Goal: Transaction & Acquisition: Register for event/course

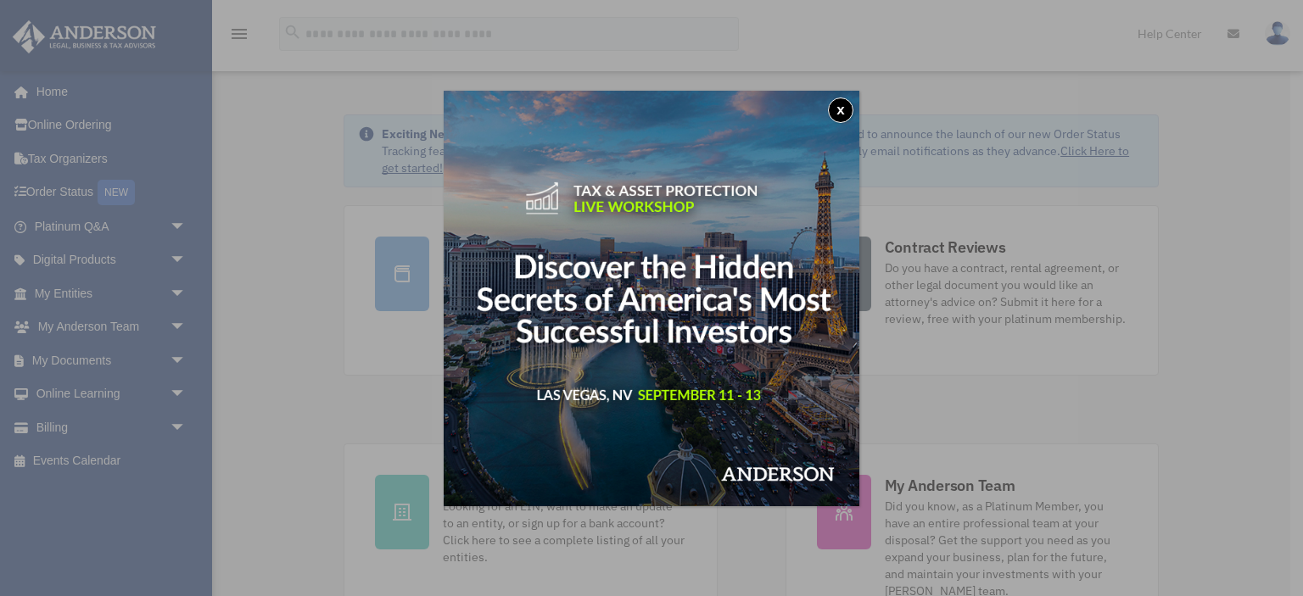
click at [841, 107] on button "x" at bounding box center [840, 110] width 25 height 25
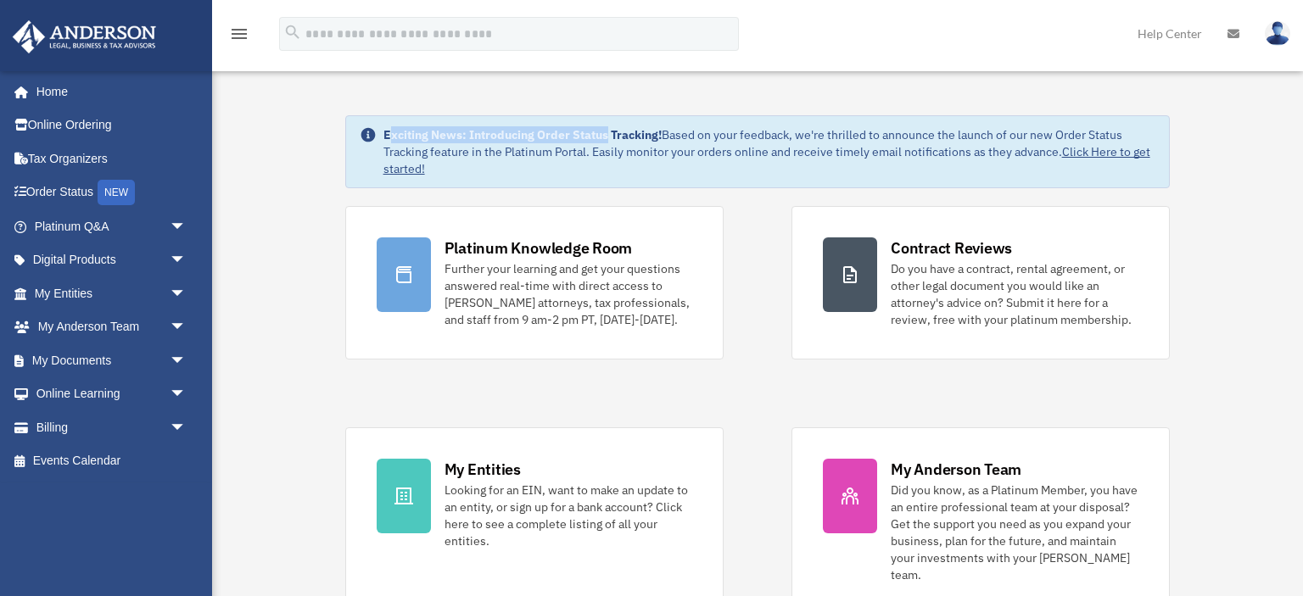
drag, startPoint x: 390, startPoint y: 137, endPoint x: 606, endPoint y: 134, distance: 215.4
click at [606, 134] on strong "Exciting News: Introducing Order Status Tracking!" at bounding box center [522, 134] width 278 height 15
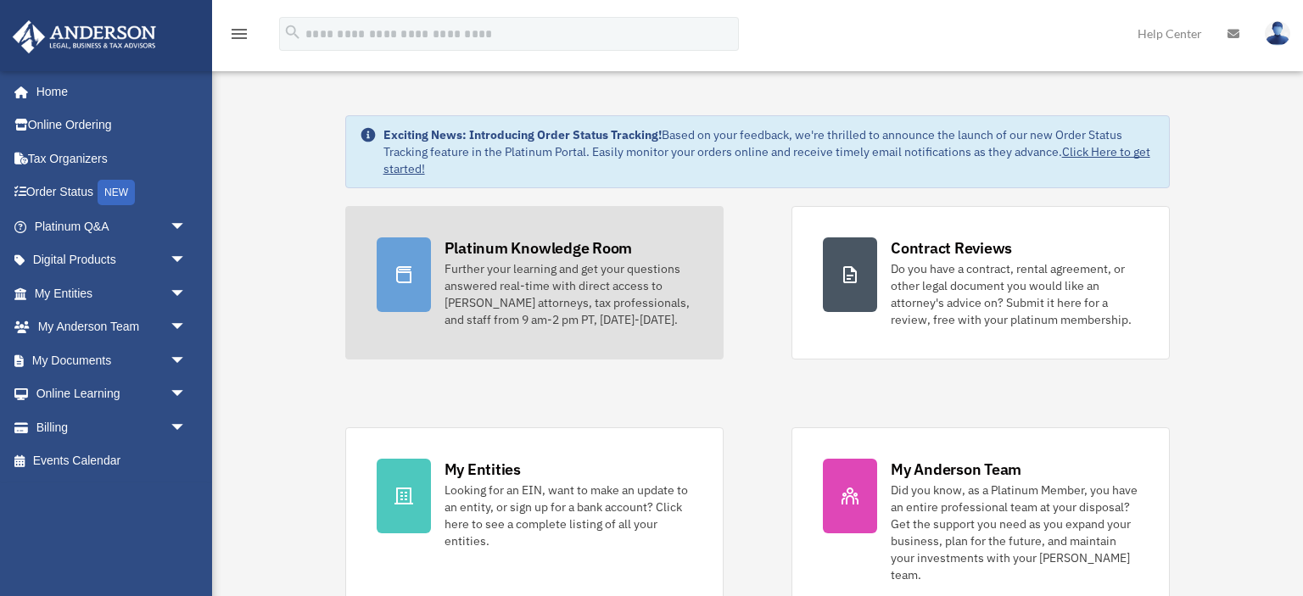
click at [516, 285] on div "Further your learning and get your questions answered real-time with direct acc…" at bounding box center [568, 294] width 248 height 68
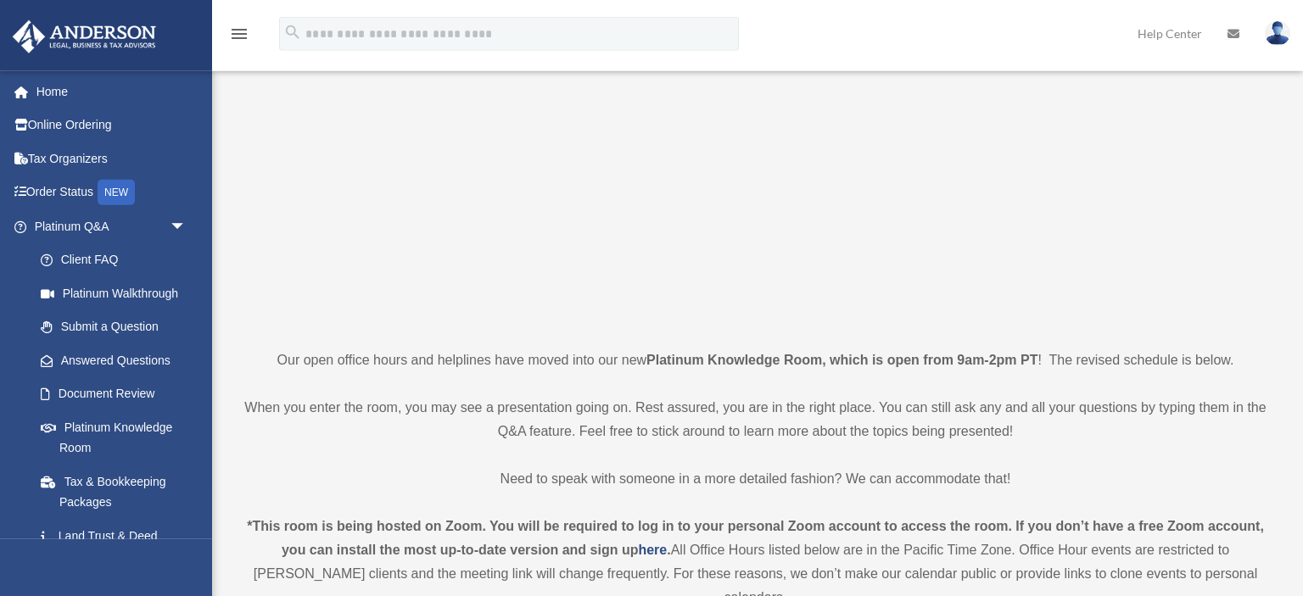
scroll to position [358, 0]
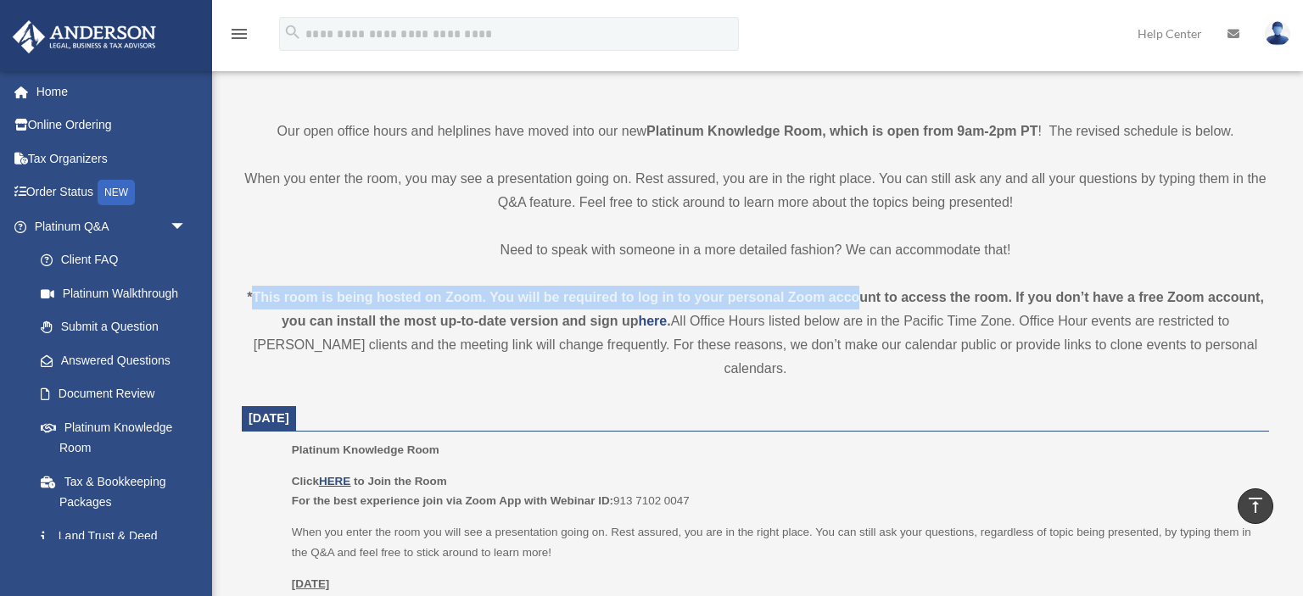
drag, startPoint x: 256, startPoint y: 296, endPoint x: 897, endPoint y: 300, distance: 641.2
click at [895, 300] on strong "*This room is being hosted on Zoom. You will be required to log in to your pers…" at bounding box center [755, 309] width 1017 height 38
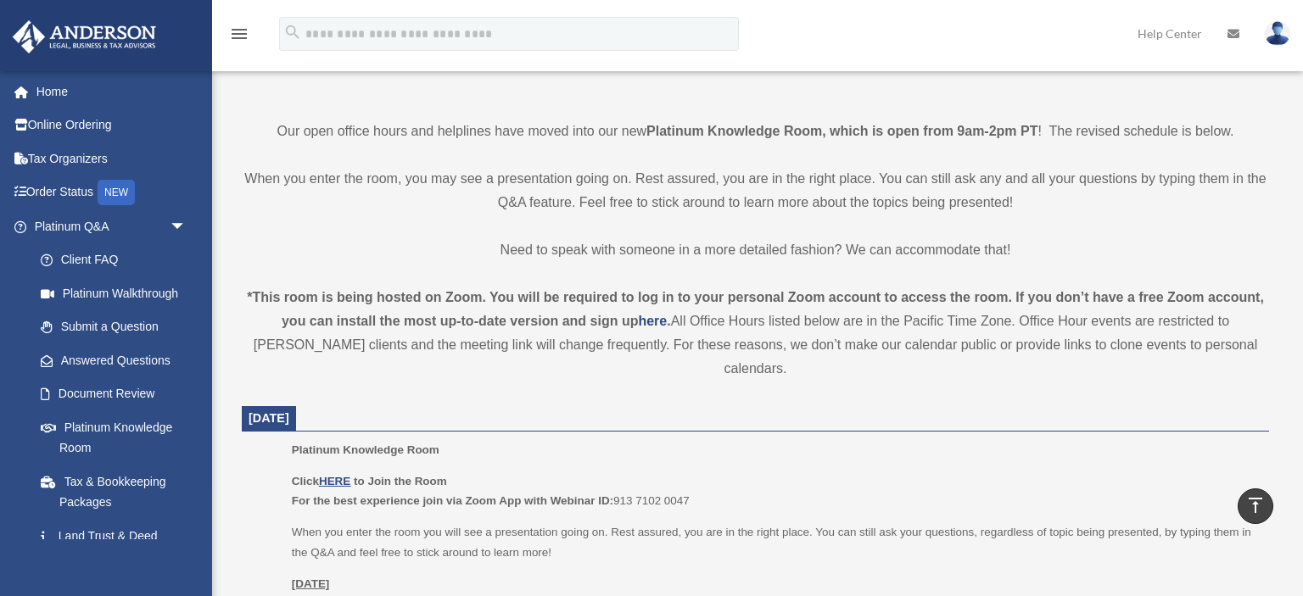
click at [962, 321] on div "*This room is being hosted on Zoom. You will be required to log in to your pers…" at bounding box center [755, 333] width 1027 height 95
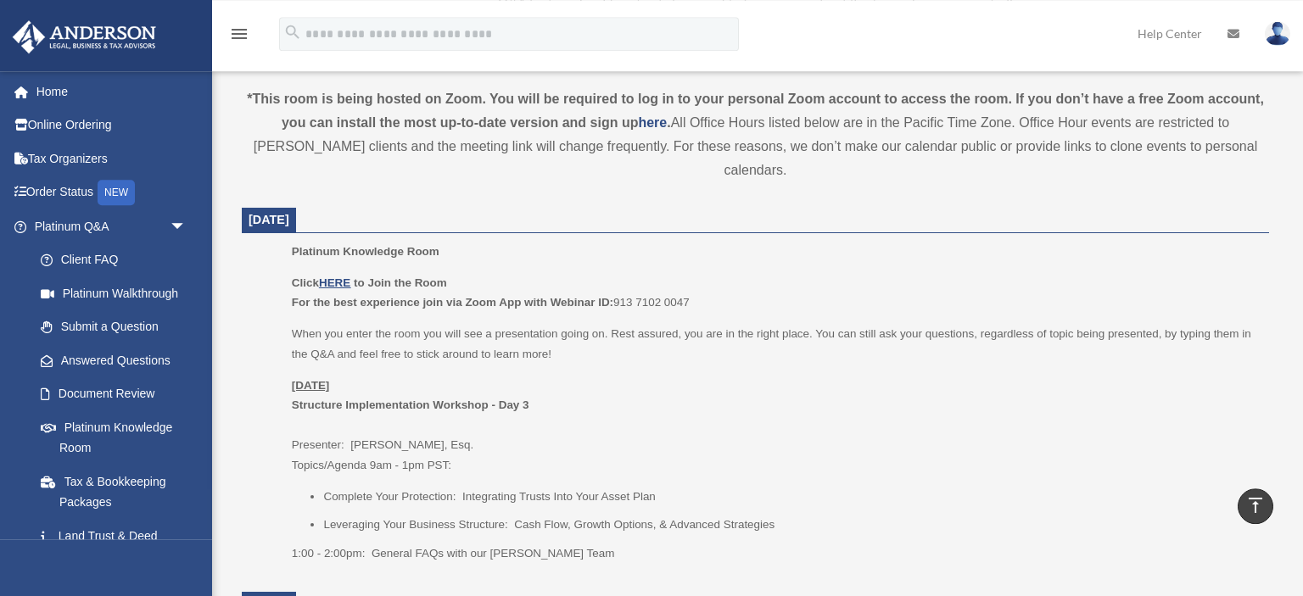
scroll to position [537, 0]
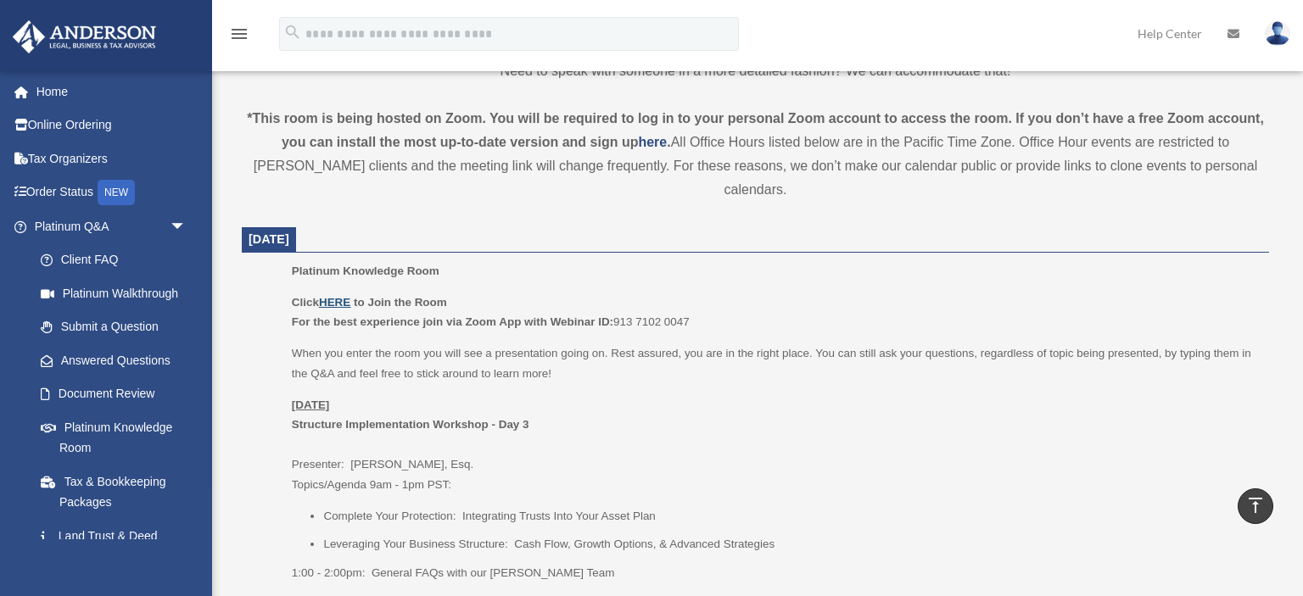
click at [345, 296] on u "HERE" at bounding box center [334, 302] width 31 height 13
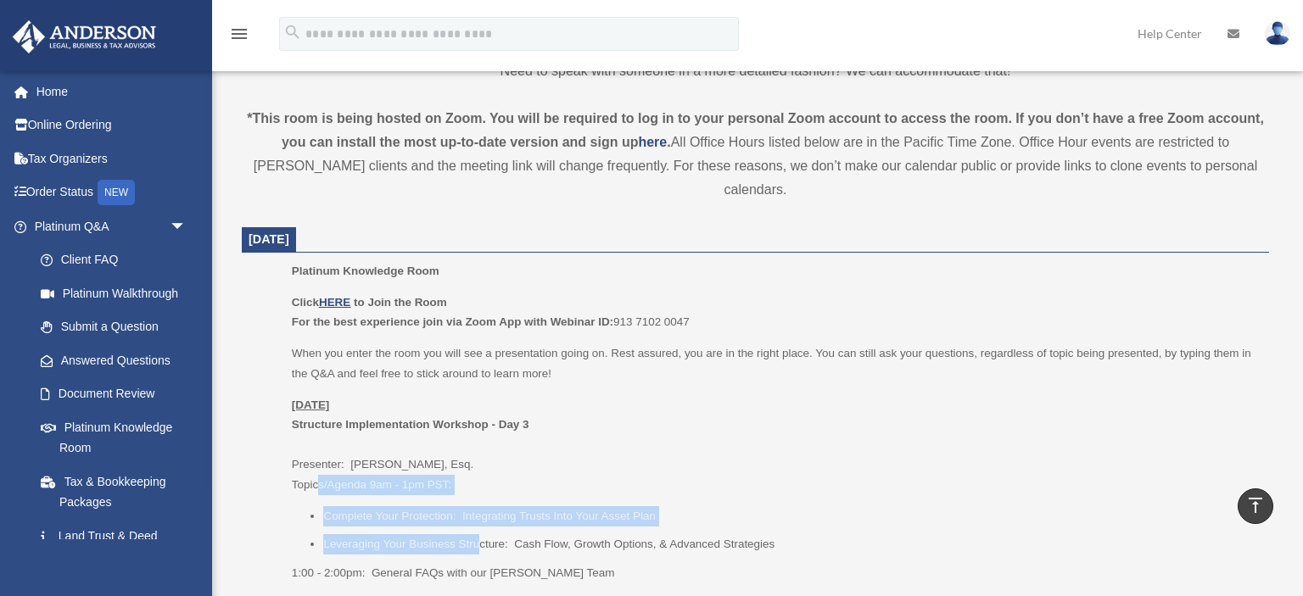
drag, startPoint x: 320, startPoint y: 460, endPoint x: 480, endPoint y: 519, distance: 170.9
click at [480, 519] on div "Click HERE to Join the Room For the best experience join via Zoom App with Webi…" at bounding box center [774, 438] width 965 height 291
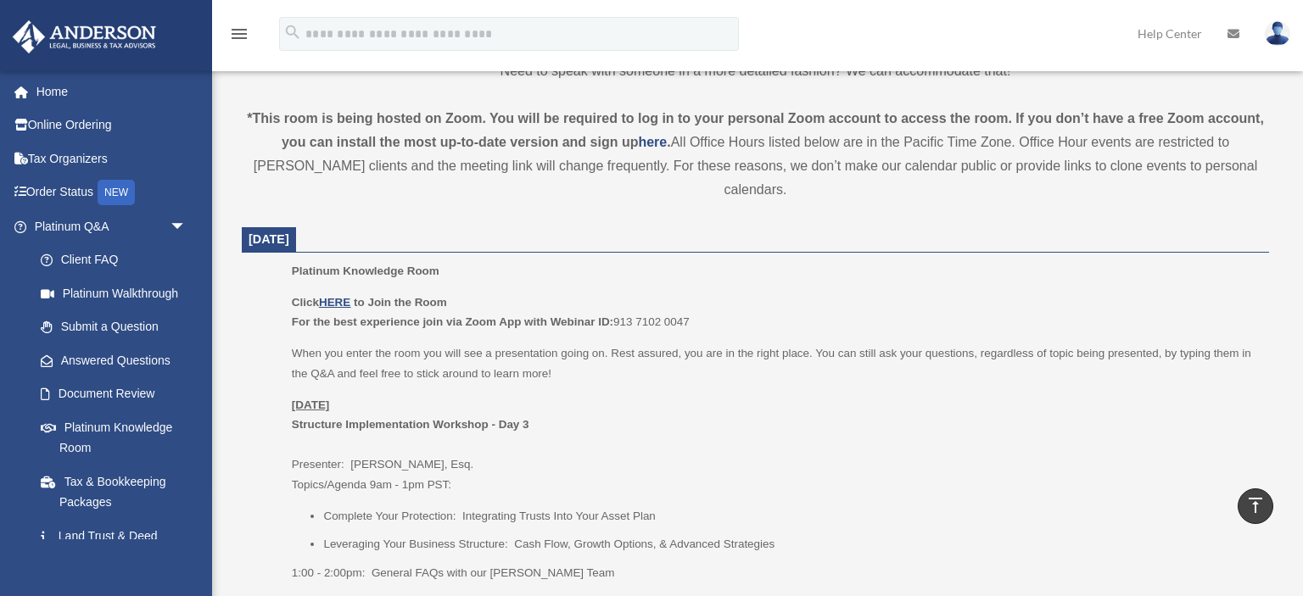
click at [559, 534] on li "Leveraging Your Business Structure: Cash Flow, Growth Options, & Advanced Strat…" at bounding box center [790, 544] width 934 height 20
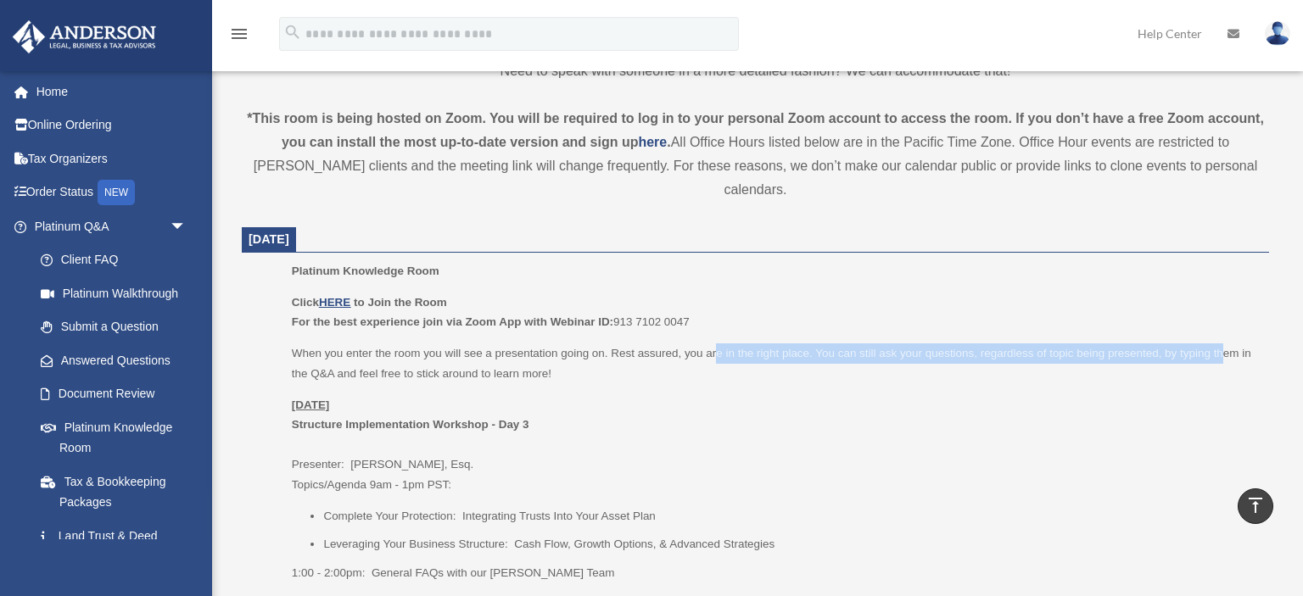
drag, startPoint x: 737, startPoint y: 319, endPoint x: 1226, endPoint y: 321, distance: 489.3
click at [1226, 343] on p "When you enter the room you will see a presentation going on. Rest assured, you…" at bounding box center [774, 363] width 965 height 40
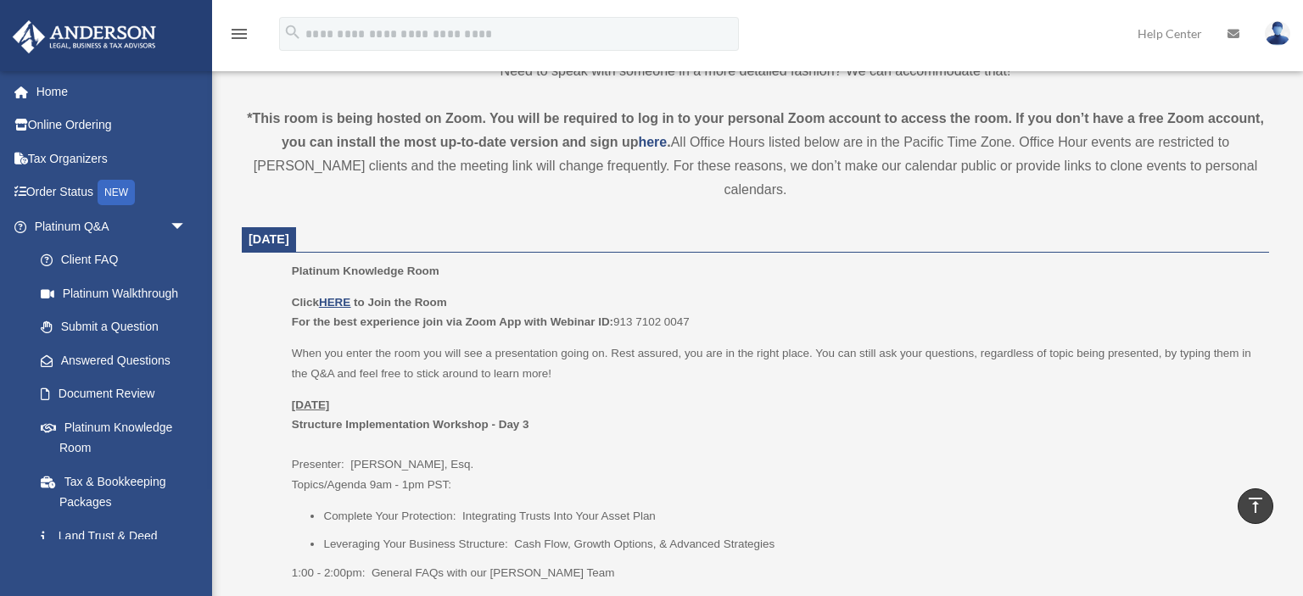
click at [1243, 343] on p "When you enter the room you will see a presentation going on. Rest assured, you…" at bounding box center [774, 363] width 965 height 40
drag, startPoint x: 1024, startPoint y: 326, endPoint x: 1193, endPoint y: 326, distance: 169.6
click at [1185, 343] on p "When you enter the room you will see a presentation going on. Rest assured, you…" at bounding box center [774, 363] width 965 height 40
drag, startPoint x: 1200, startPoint y: 326, endPoint x: 860, endPoint y: 332, distance: 340.1
click at [1199, 343] on p "When you enter the room you will see a presentation going on. Rest assured, you…" at bounding box center [774, 363] width 965 height 40
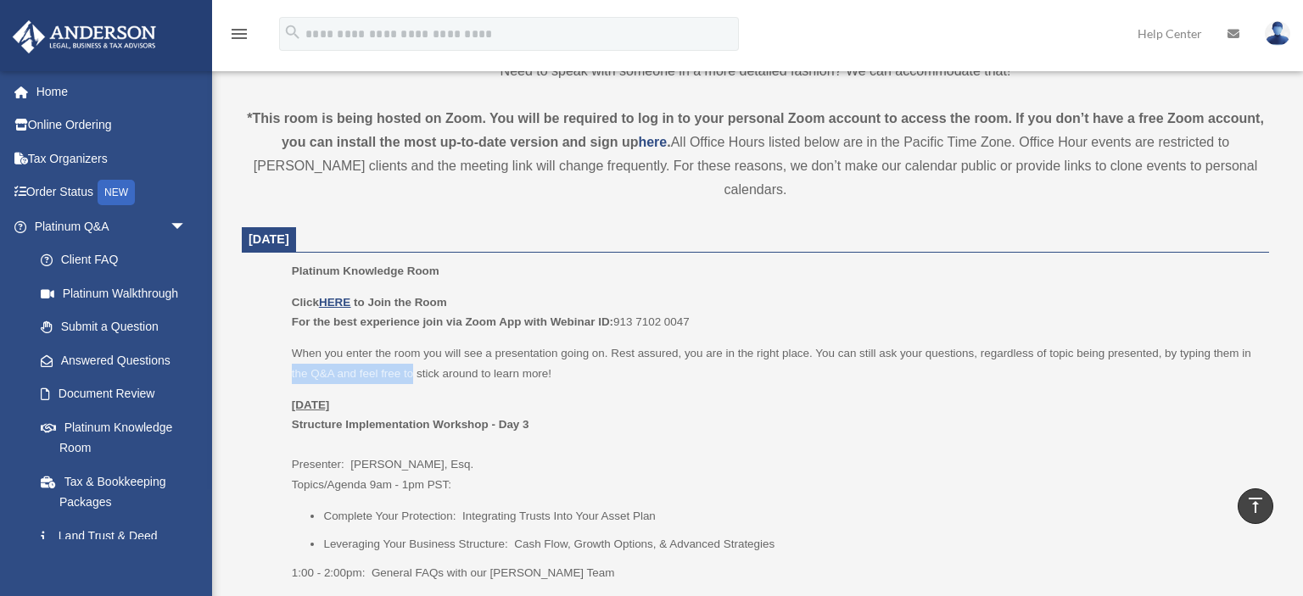
drag, startPoint x: 287, startPoint y: 348, endPoint x: 413, endPoint y: 349, distance: 126.4
click at [413, 349] on ul "Platinum Knowledge Room Click HERE to Join the Room For the best experience joi…" at bounding box center [755, 427] width 1003 height 333
click at [427, 350] on p "When you enter the room you will see a presentation going on. Rest assured, you…" at bounding box center [774, 363] width 965 height 40
drag, startPoint x: 287, startPoint y: 349, endPoint x: 449, endPoint y: 348, distance: 162.0
click at [449, 348] on ul "Platinum Knowledge Room Click HERE to Join the Room For the best experience joi…" at bounding box center [755, 427] width 1003 height 333
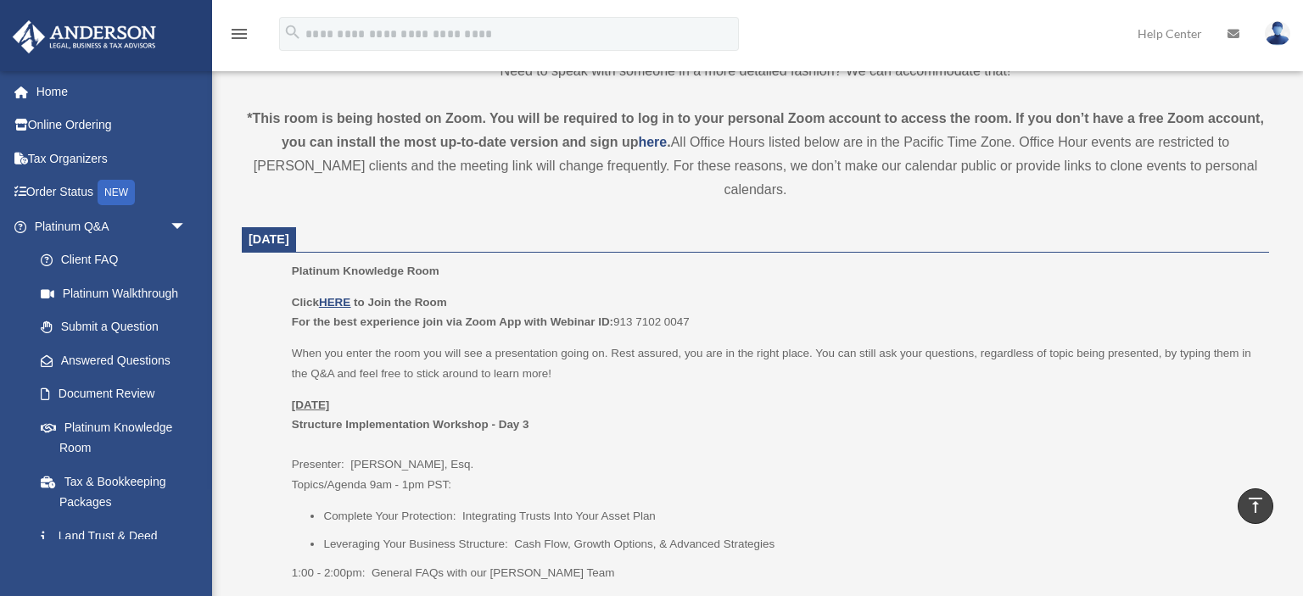
click at [461, 348] on p "When you enter the room you will see a presentation going on. Rest assured, you…" at bounding box center [774, 363] width 965 height 40
drag, startPoint x: 880, startPoint y: 328, endPoint x: 1008, endPoint y: 325, distance: 127.3
click at [1008, 343] on p "When you enter the room you will see a presentation going on. Rest assured, you…" at bounding box center [774, 363] width 965 height 40
drag, startPoint x: 1027, startPoint y: 328, endPoint x: 1017, endPoint y: 328, distance: 10.2
click at [1024, 343] on p "When you enter the room you will see a presentation going on. Rest assured, you…" at bounding box center [774, 363] width 965 height 40
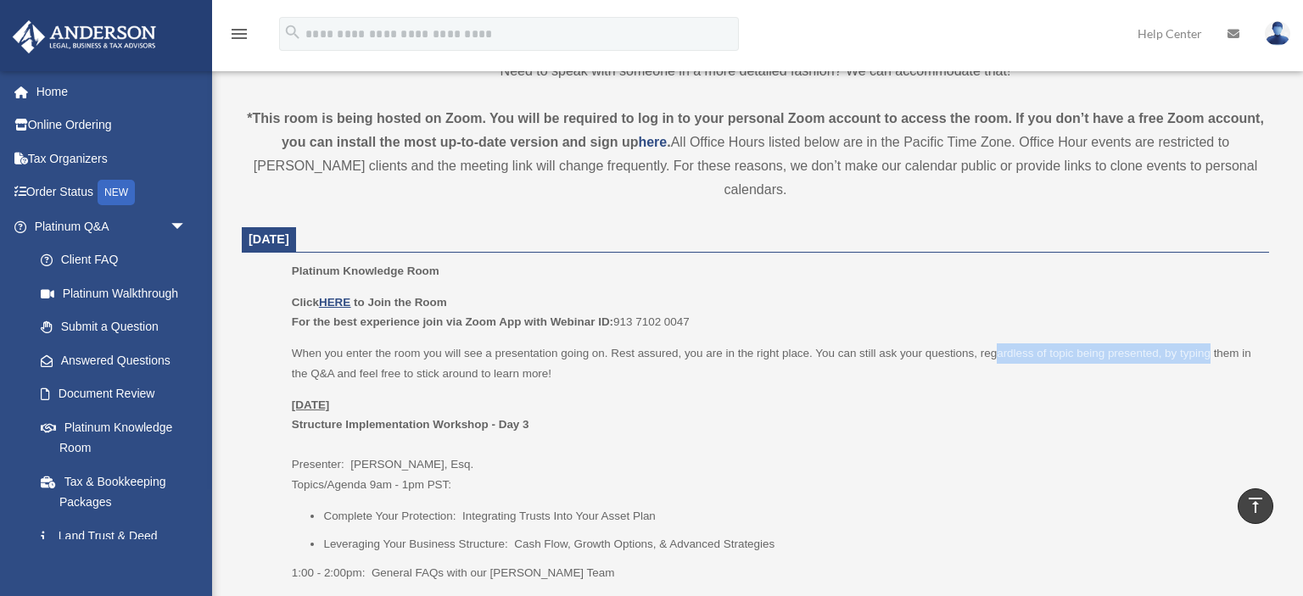
drag, startPoint x: 999, startPoint y: 330, endPoint x: 1211, endPoint y: 329, distance: 212.0
click at [1210, 343] on p "When you enter the room you will see a presentation going on. Rest assured, you…" at bounding box center [774, 363] width 965 height 40
drag, startPoint x: 1213, startPoint y: 329, endPoint x: 1188, endPoint y: 329, distance: 24.6
click at [1214, 343] on p "When you enter the room you will see a presentation going on. Rest assured, you…" at bounding box center [774, 363] width 965 height 40
drag, startPoint x: 308, startPoint y: 352, endPoint x: 409, endPoint y: 347, distance: 101.0
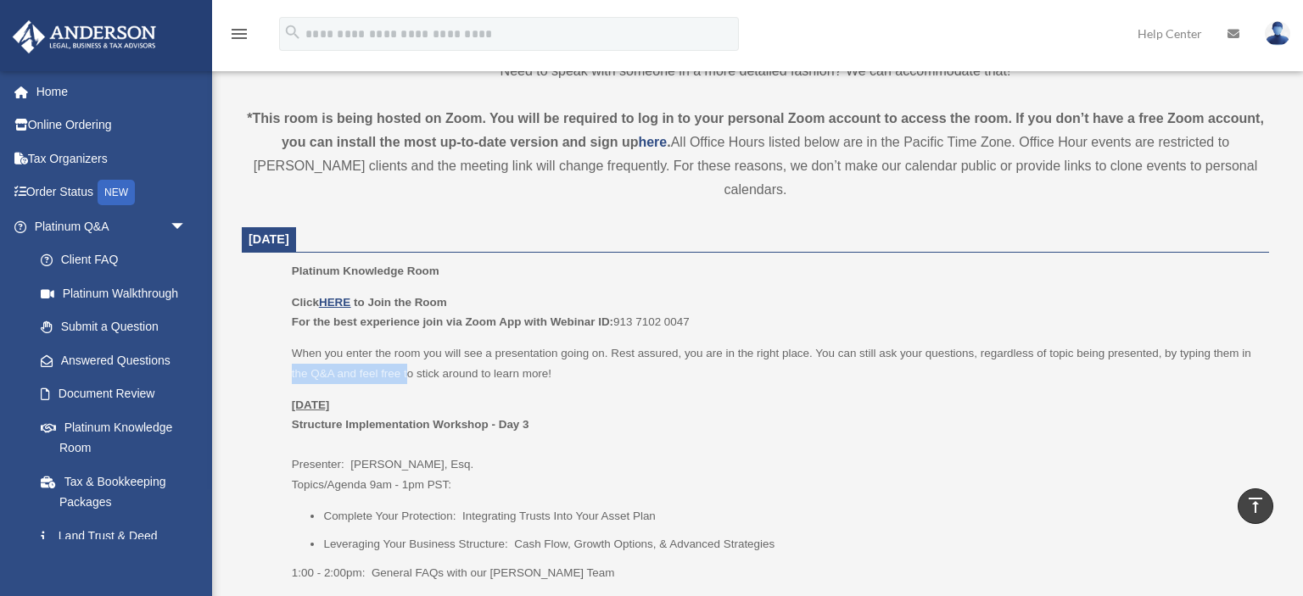
click at [409, 347] on ul "Platinum Knowledge Room Click HERE to Join the Room For the best experience joi…" at bounding box center [755, 427] width 1003 height 333
drag, startPoint x: 409, startPoint y: 347, endPoint x: 516, endPoint y: 469, distance: 162.3
click at [410, 348] on p "When you enter the room you will see a presentation going on. Rest assured, you…" at bounding box center [774, 363] width 965 height 40
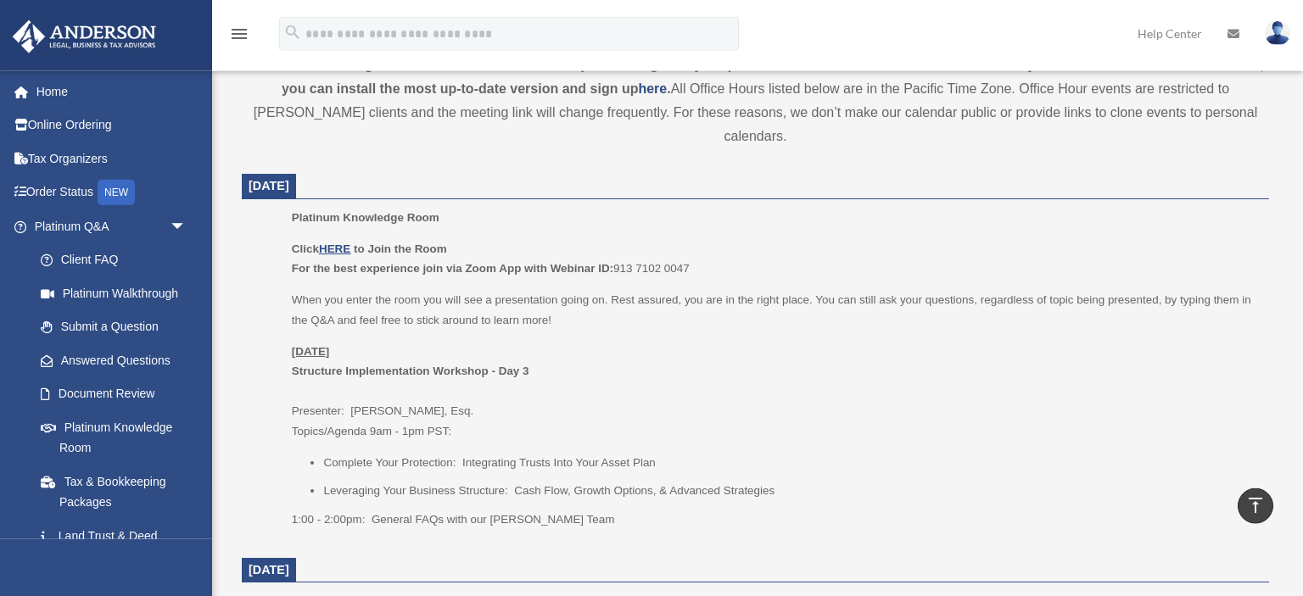
scroll to position [627, 0]
